Goal: Find contact information: Find contact information

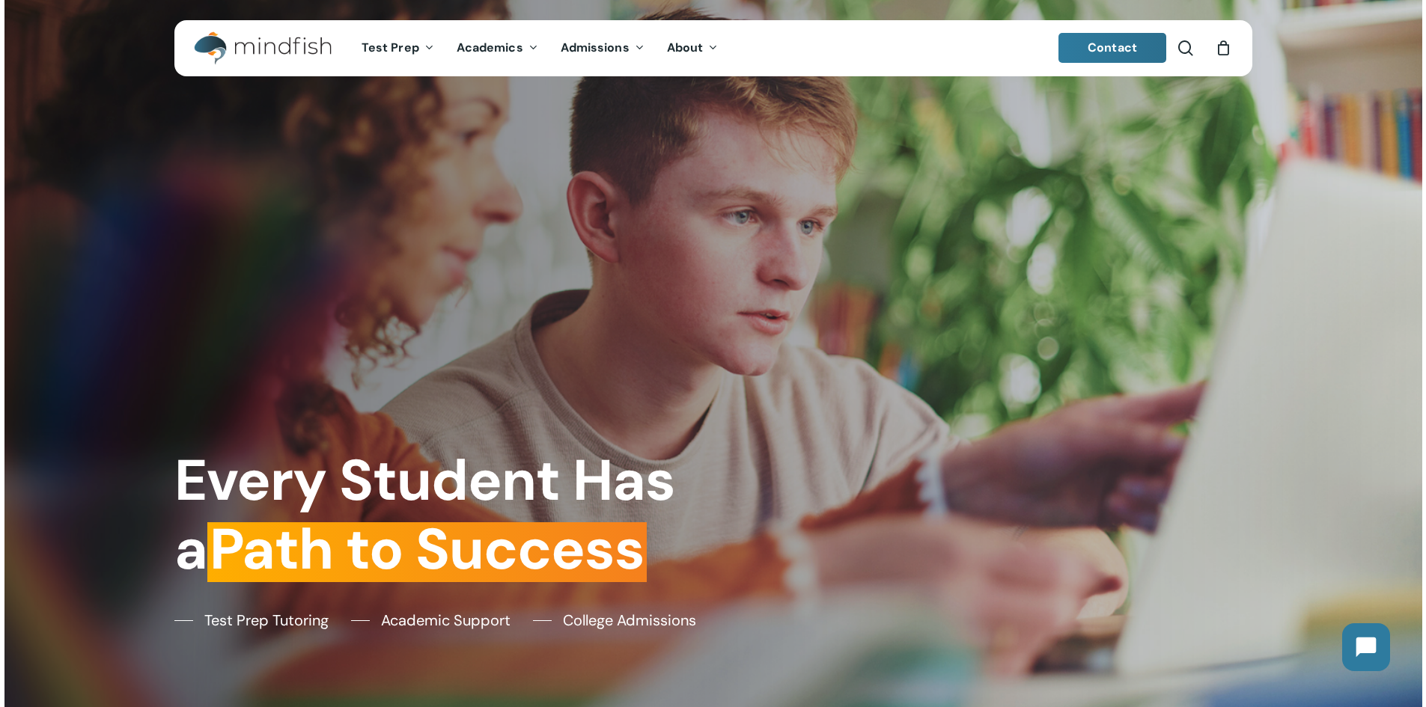
click at [1122, 51] on span "Contact" at bounding box center [1112, 48] width 49 height 16
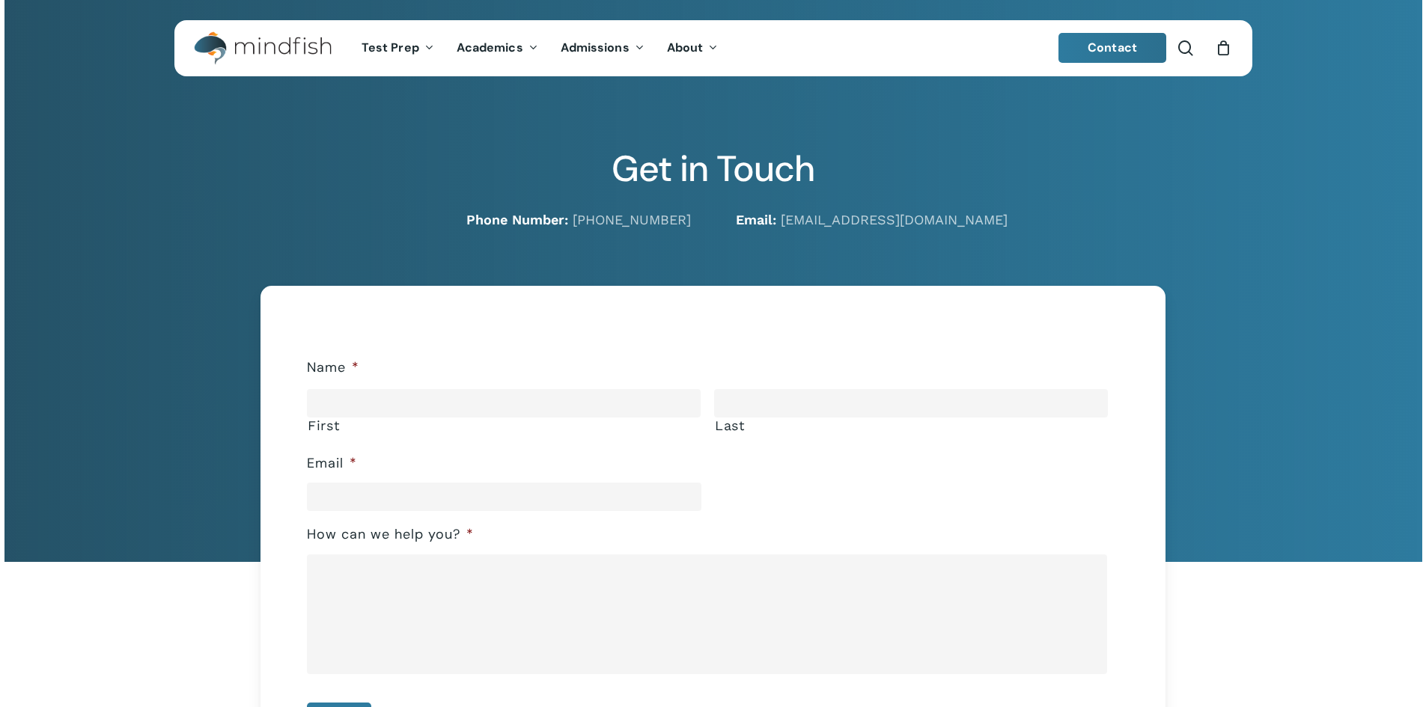
drag, startPoint x: 0, startPoint y: 0, endPoint x: 871, endPoint y: 156, distance: 884.7
click at [871, 156] on h2 "Get in Touch" at bounding box center [713, 168] width 1078 height 43
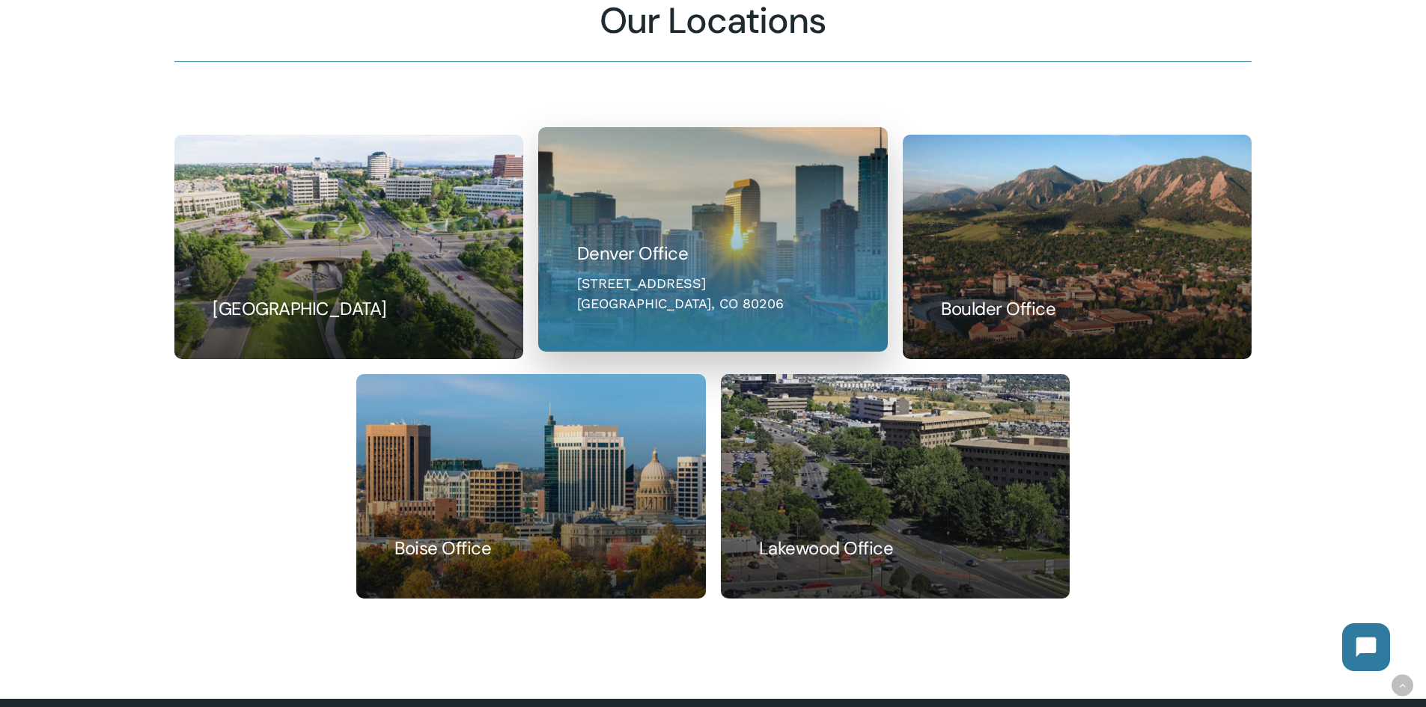
scroll to position [1357, 0]
